Goal: Task Accomplishment & Management: Manage account settings

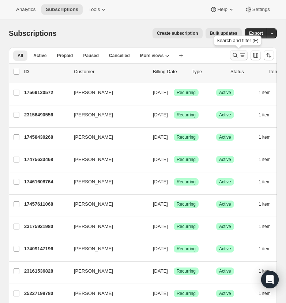
click at [235, 53] on icon "Search and filter results" at bounding box center [234, 55] width 7 height 7
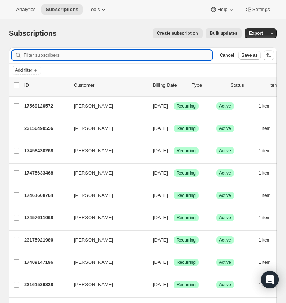
paste input "[EMAIL_ADDRESS][DOMAIN_NAME]"
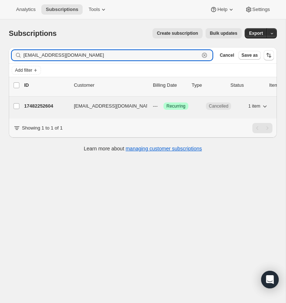
type input "[EMAIL_ADDRESS][DOMAIN_NAME]"
click at [34, 105] on p "17482252604" at bounding box center [46, 105] width 44 height 7
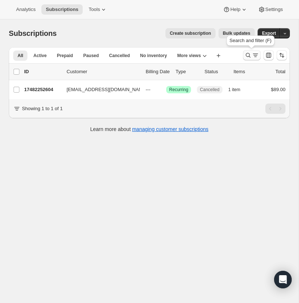
click at [249, 55] on icon "Search and filter results" at bounding box center [248, 55] width 5 height 5
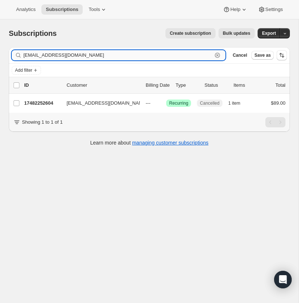
click at [218, 53] on icon "button" at bounding box center [217, 55] width 5 height 5
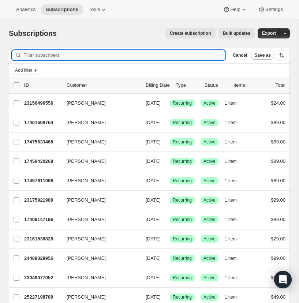
paste input "[EMAIL_ADDRESS][DOMAIN_NAME]"
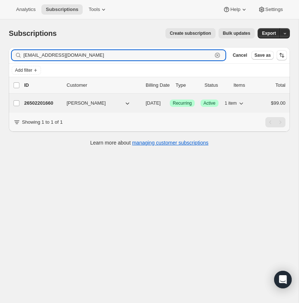
type input "[EMAIL_ADDRESS][DOMAIN_NAME]"
click at [42, 102] on p "26502201660" at bounding box center [42, 102] width 37 height 7
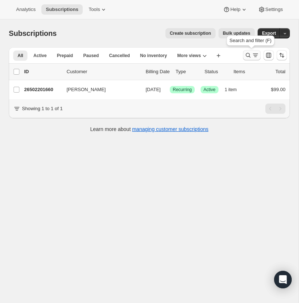
click at [246, 53] on icon "Search and filter results" at bounding box center [247, 55] width 7 height 7
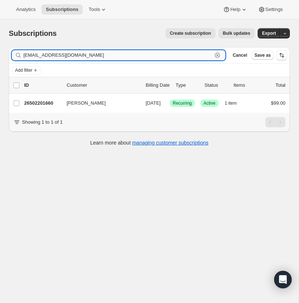
drag, startPoint x: 217, startPoint y: 53, endPoint x: 173, endPoint y: 56, distance: 44.3
click at [216, 53] on icon "button" at bounding box center [216, 55] width 7 height 7
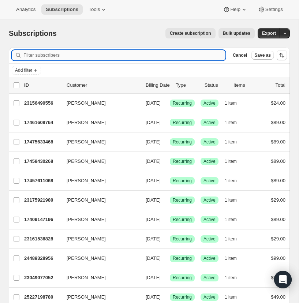
paste input "[EMAIL_ADDRESS][DOMAIN_NAME]"
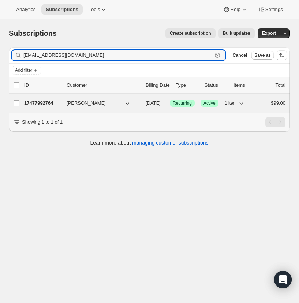
type input "[EMAIL_ADDRESS][DOMAIN_NAME]"
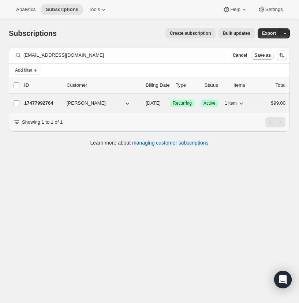
click at [41, 105] on p "17477992764" at bounding box center [42, 102] width 37 height 7
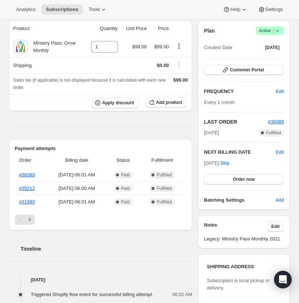
scroll to position [81, 0]
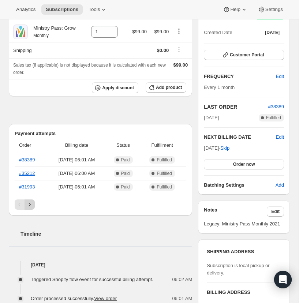
click at [29, 208] on icon "Next" at bounding box center [29, 204] width 7 height 7
click at [30, 206] on icon "Next" at bounding box center [30, 204] width 2 height 3
click at [29, 208] on icon "Next" at bounding box center [29, 204] width 7 height 7
click at [30, 208] on icon "Next" at bounding box center [29, 204] width 7 height 7
click at [26, 189] on link "#3675" at bounding box center [25, 186] width 13 height 5
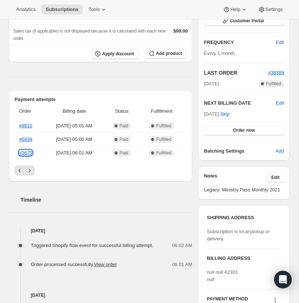
scroll to position [159, 0]
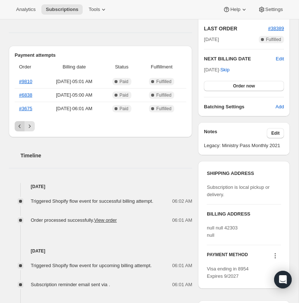
click at [19, 130] on icon "Previous" at bounding box center [19, 125] width 7 height 7
click at [17, 130] on icon "Previous" at bounding box center [19, 125] width 7 height 7
click at [18, 130] on icon "Previous" at bounding box center [19, 125] width 7 height 7
click at [18, 131] on div "Pagination" at bounding box center [20, 126] width 10 height 10
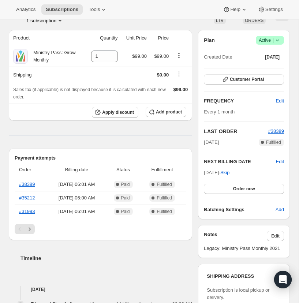
scroll to position [0, 0]
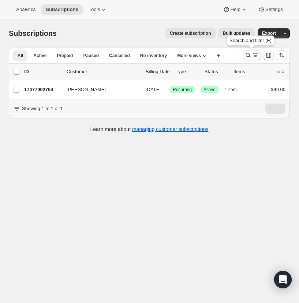
click at [247, 54] on icon "Search and filter results" at bounding box center [247, 55] width 7 height 7
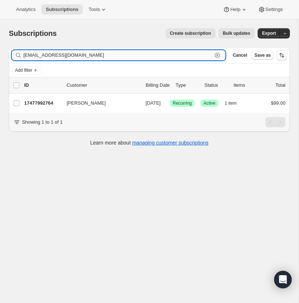
drag, startPoint x: 216, startPoint y: 53, endPoint x: 202, endPoint y: 54, distance: 14.3
click at [215, 54] on icon "button" at bounding box center [216, 55] width 7 height 7
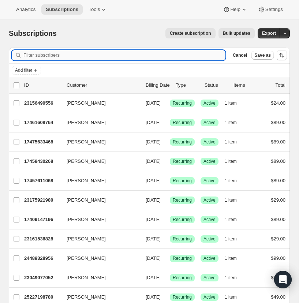
paste input "[EMAIL_ADDRESS][DOMAIN_NAME]"
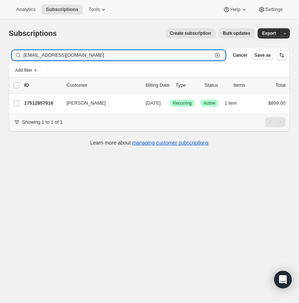
type input "[EMAIL_ADDRESS][DOMAIN_NAME]"
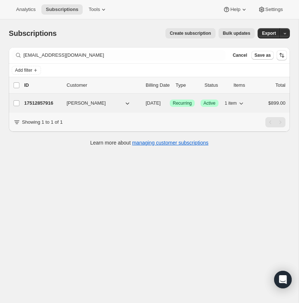
click at [41, 102] on p "17512857916" at bounding box center [42, 102] width 37 height 7
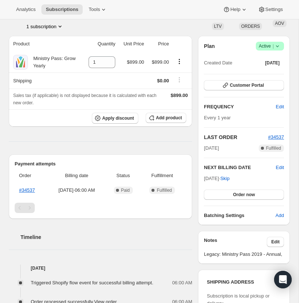
scroll to position [32, 0]
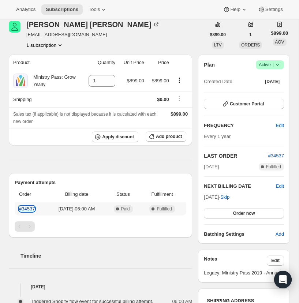
click at [28, 211] on link "#34537" at bounding box center [27, 208] width 16 height 5
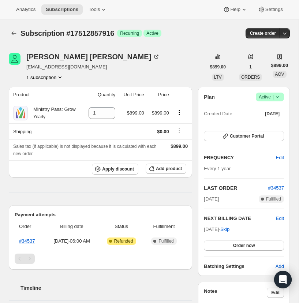
click at [276, 101] on icon at bounding box center [276, 96] width 7 height 7
click at [262, 152] on span "Cancel subscription" at bounding box center [267, 151] width 41 height 5
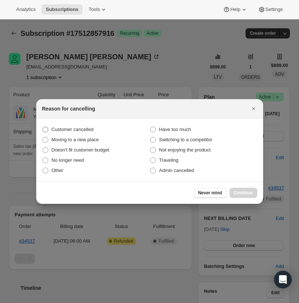
click at [45, 127] on span ":r15:" at bounding box center [45, 129] width 6 height 6
click at [43, 127] on input "Customer cancelled" at bounding box center [42, 126] width 0 height 0
radio input "true"
click at [243, 192] on span "Continue" at bounding box center [243, 193] width 19 height 6
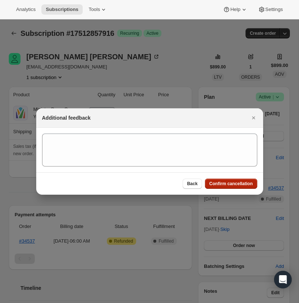
click at [234, 183] on span "Confirm cancellation" at bounding box center [231, 184] width 44 height 6
